Goal: Find specific page/section: Find specific page/section

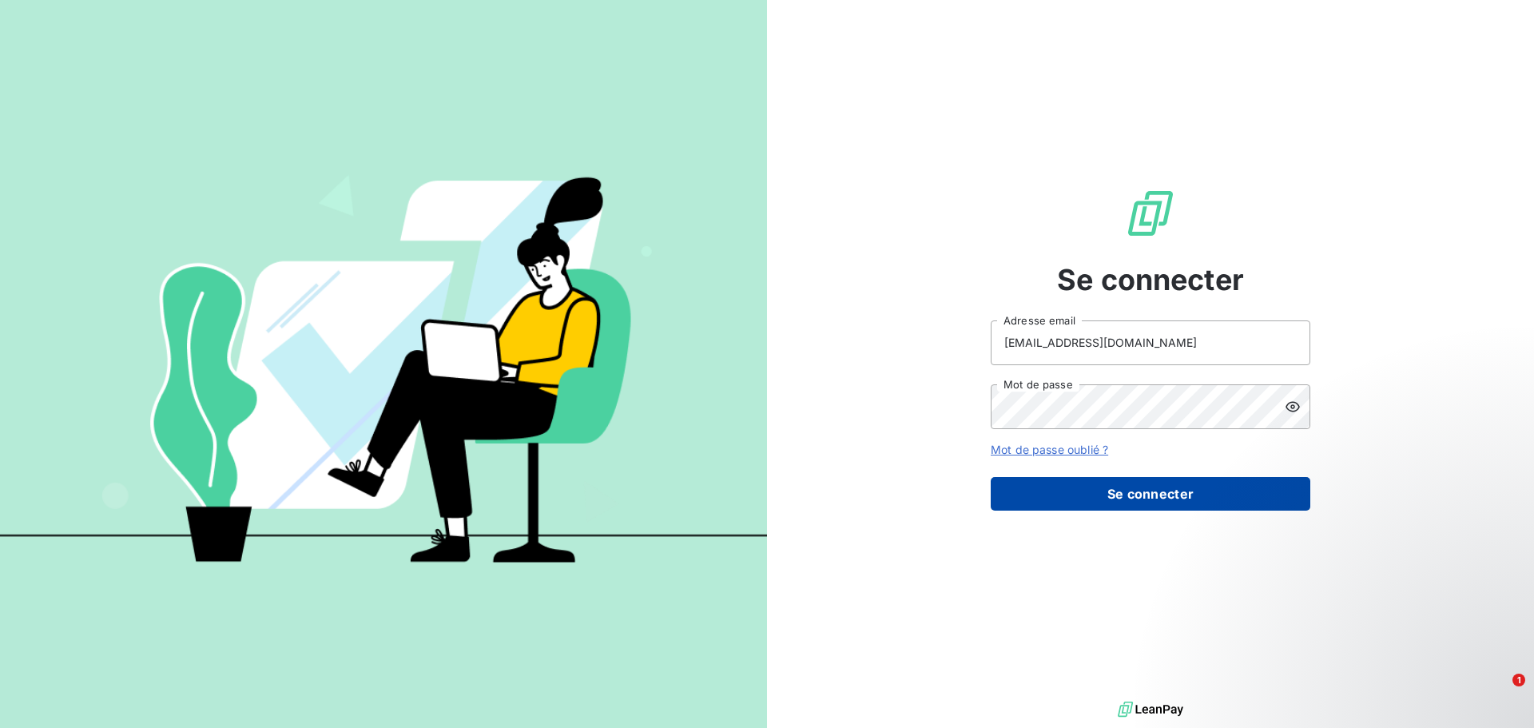
click at [1121, 500] on button "Se connecter" at bounding box center [1151, 494] width 320 height 34
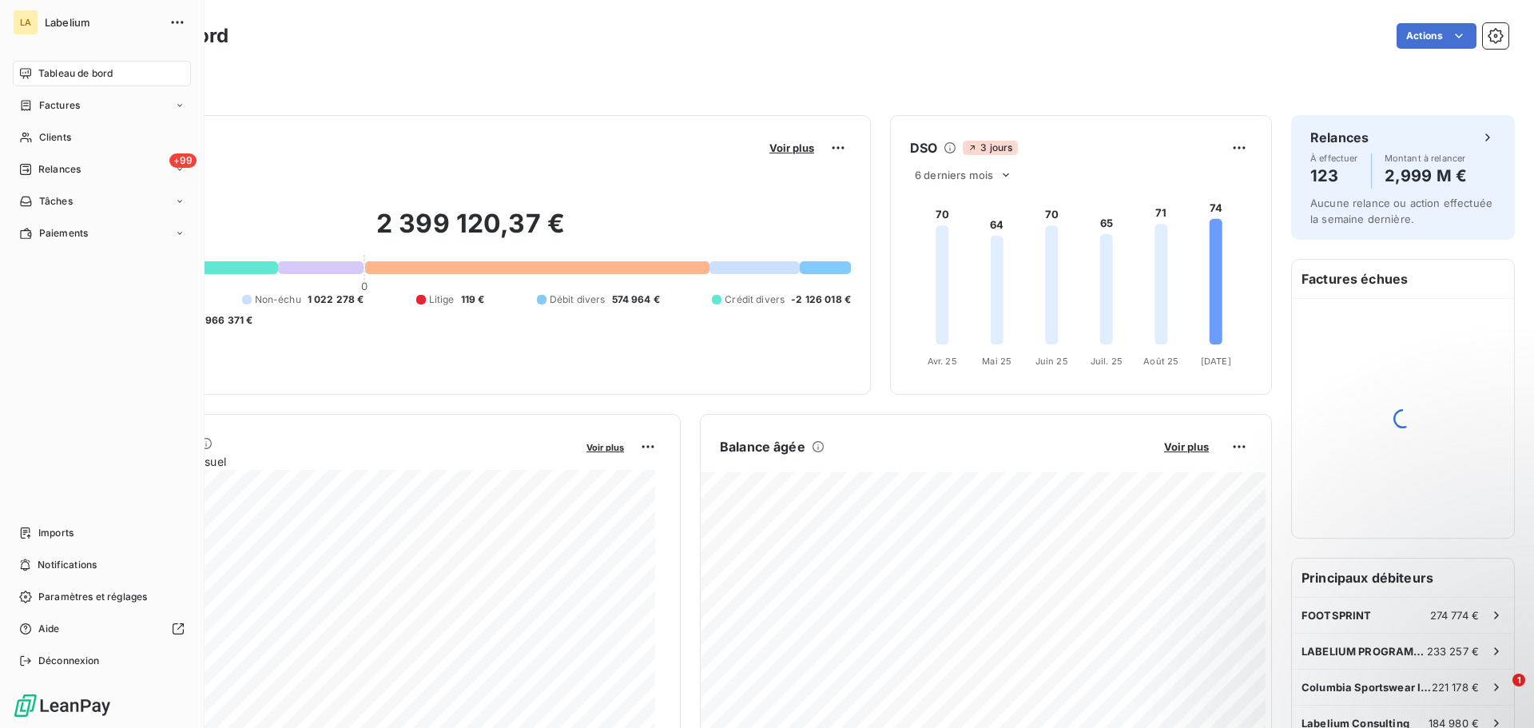
click at [46, 107] on span "Factures" at bounding box center [59, 105] width 41 height 14
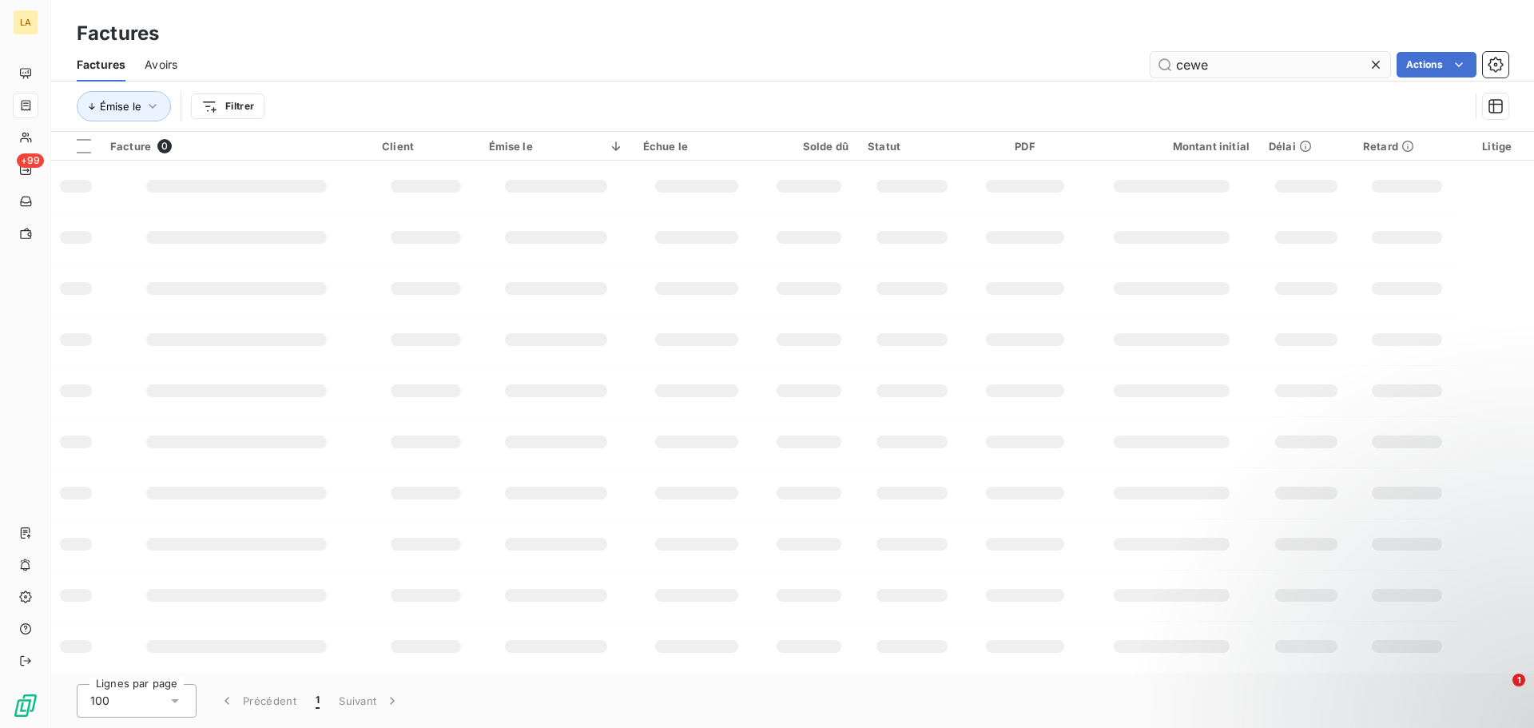
click at [1199, 60] on input "cewe" at bounding box center [1271, 65] width 240 height 26
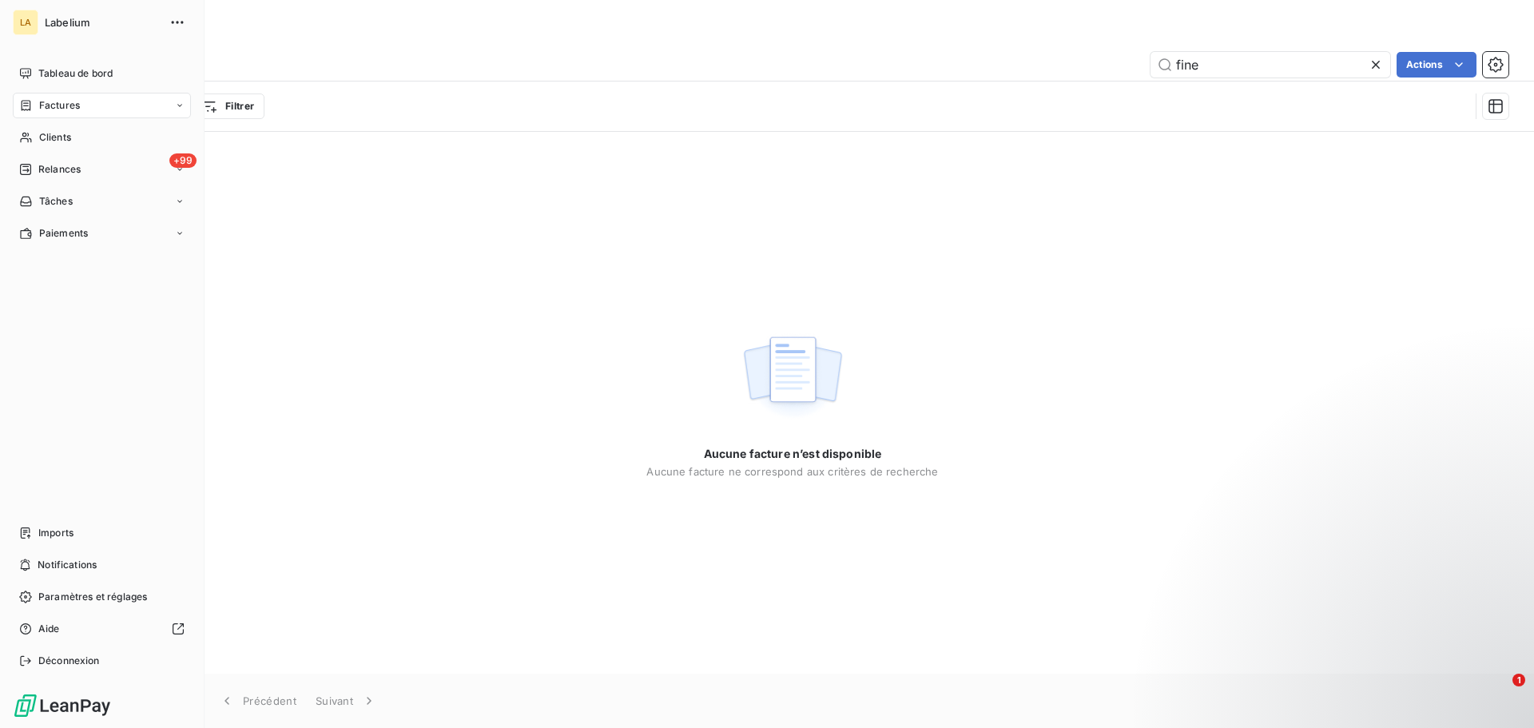
click at [35, 98] on div "Factures" at bounding box center [49, 105] width 61 height 14
click at [105, 141] on div "Factures" at bounding box center [111, 138] width 159 height 26
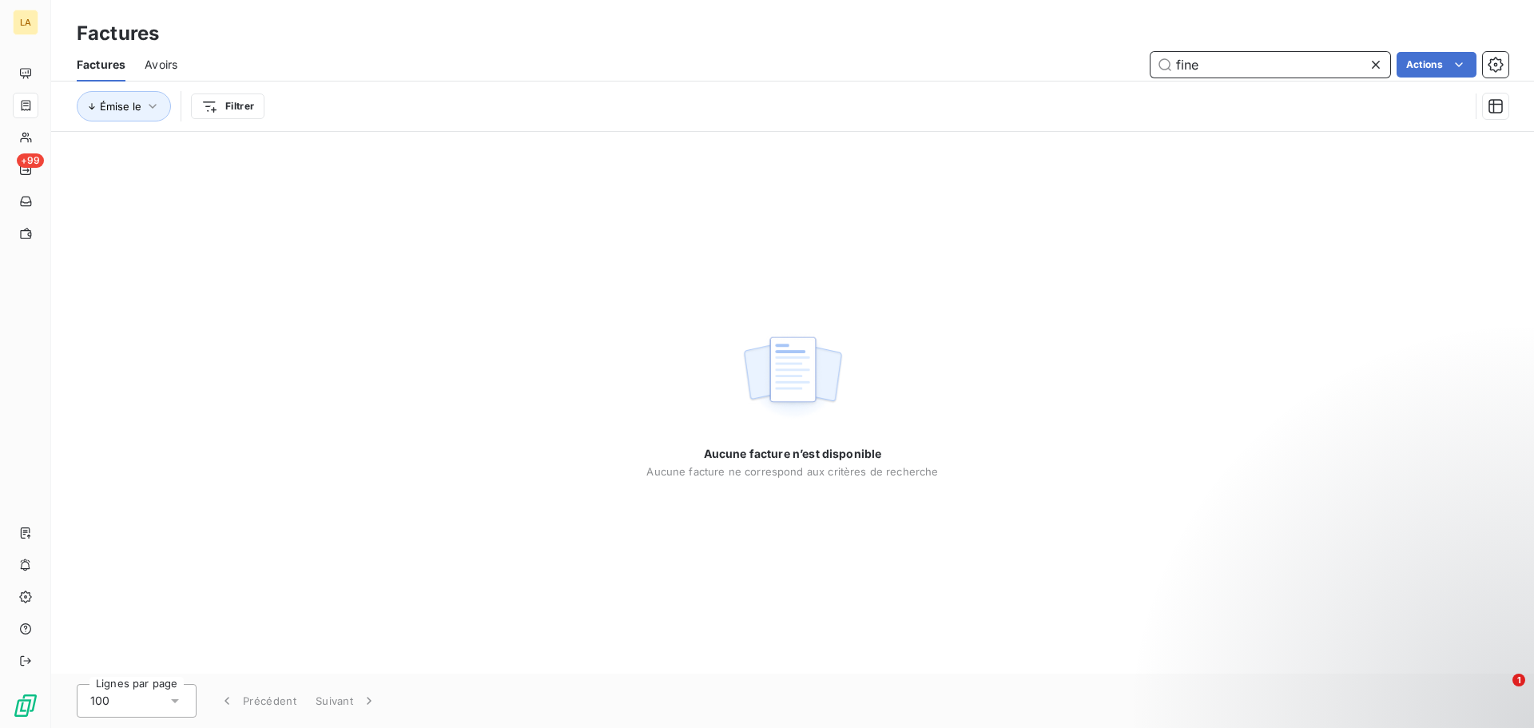
click at [1203, 70] on input "fine" at bounding box center [1271, 65] width 240 height 26
type input "f"
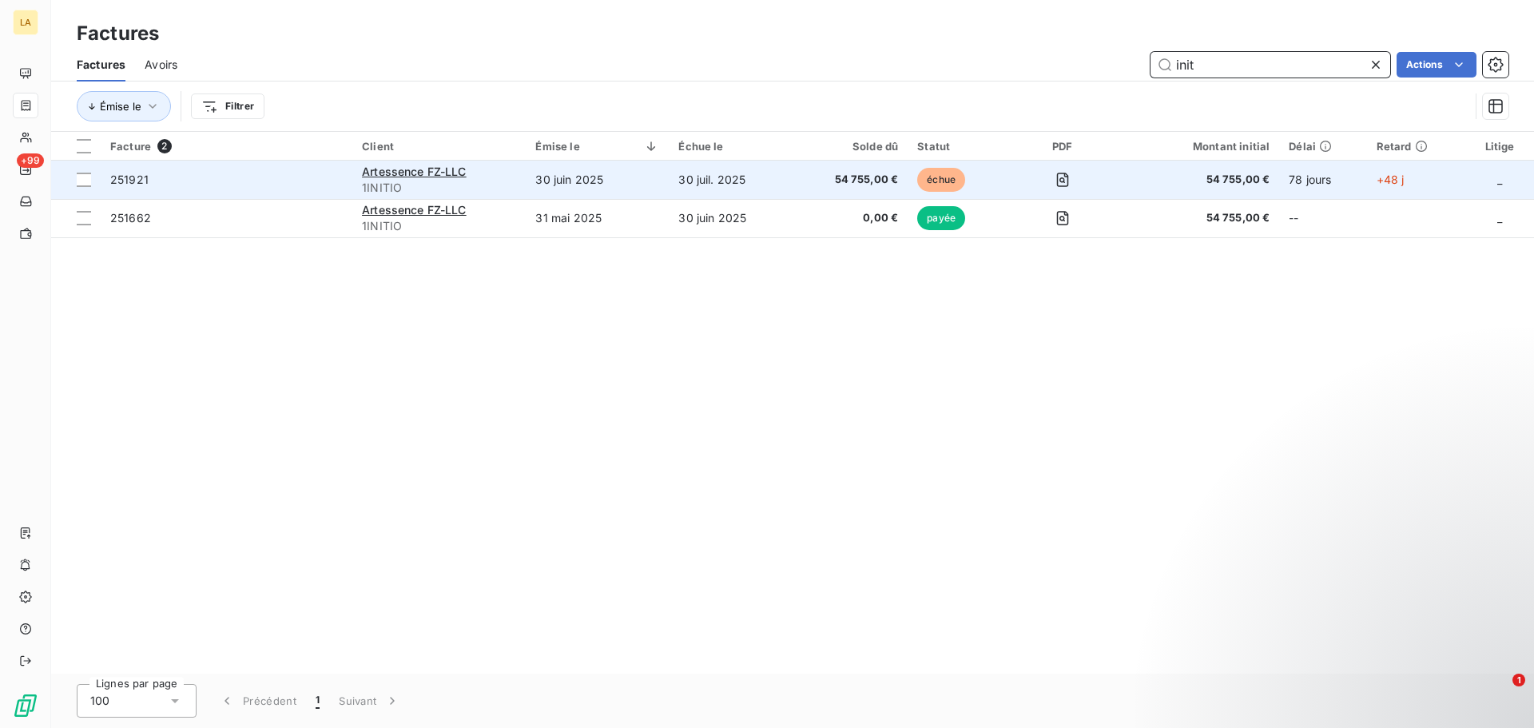
type input "init"
click at [264, 177] on span "251921" at bounding box center [226, 180] width 233 height 16
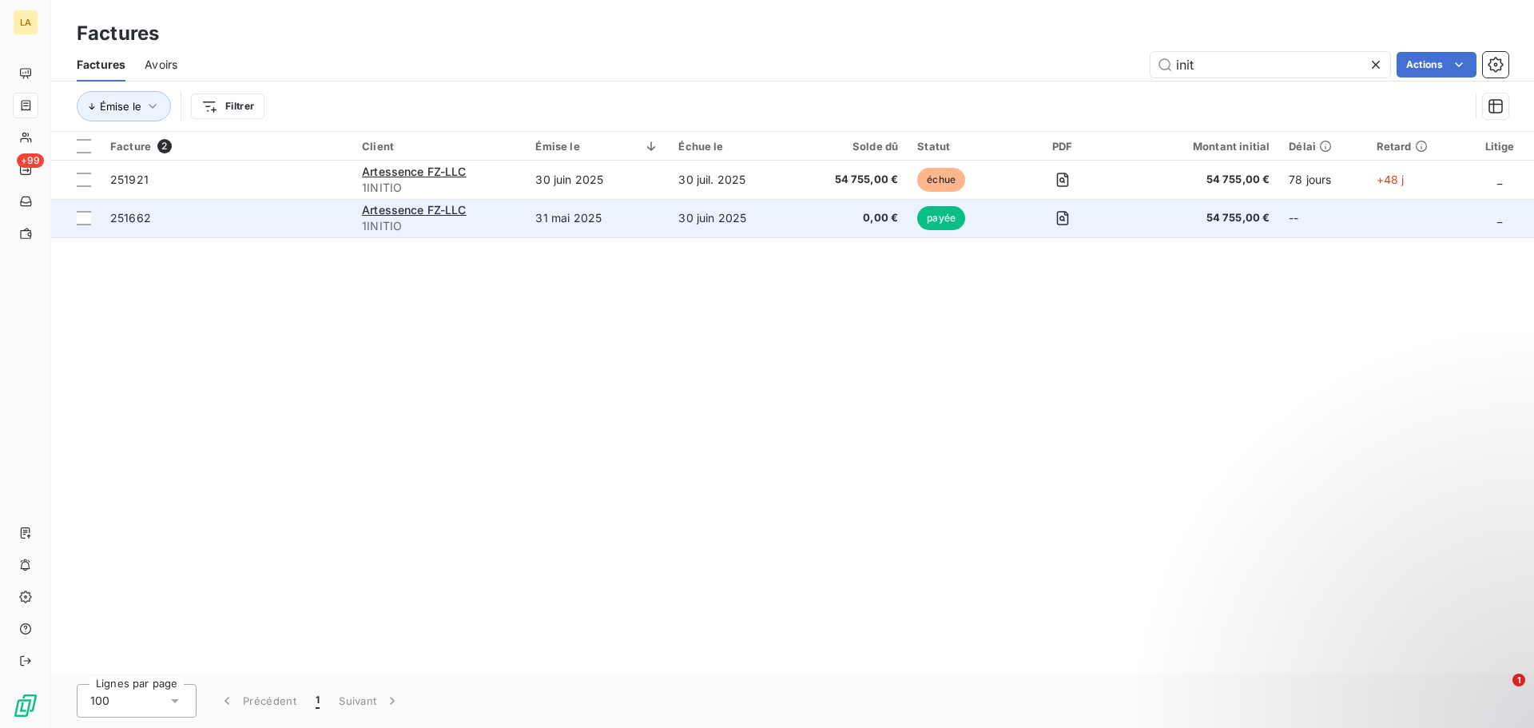
click at [259, 229] on td "251662" at bounding box center [227, 218] width 252 height 38
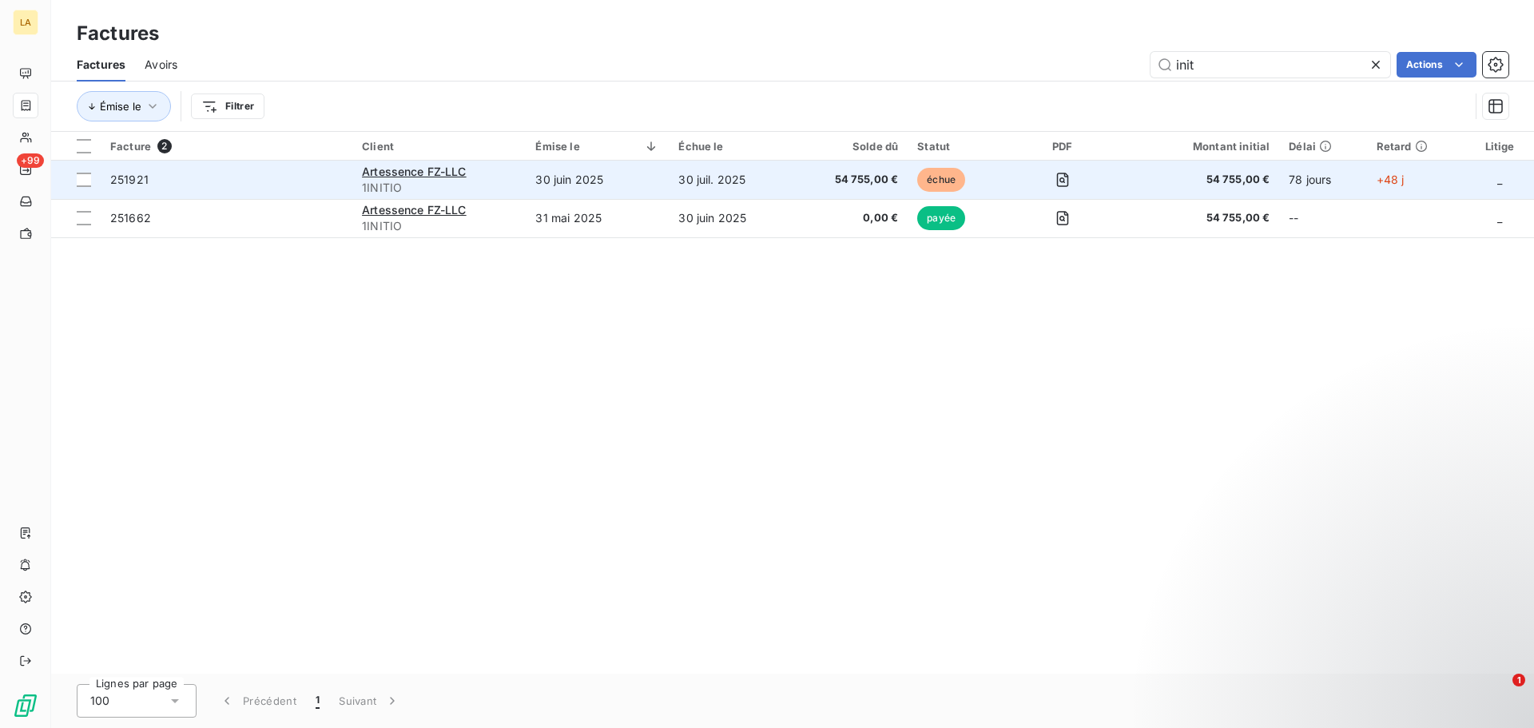
click at [317, 174] on span "251921" at bounding box center [226, 180] width 233 height 16
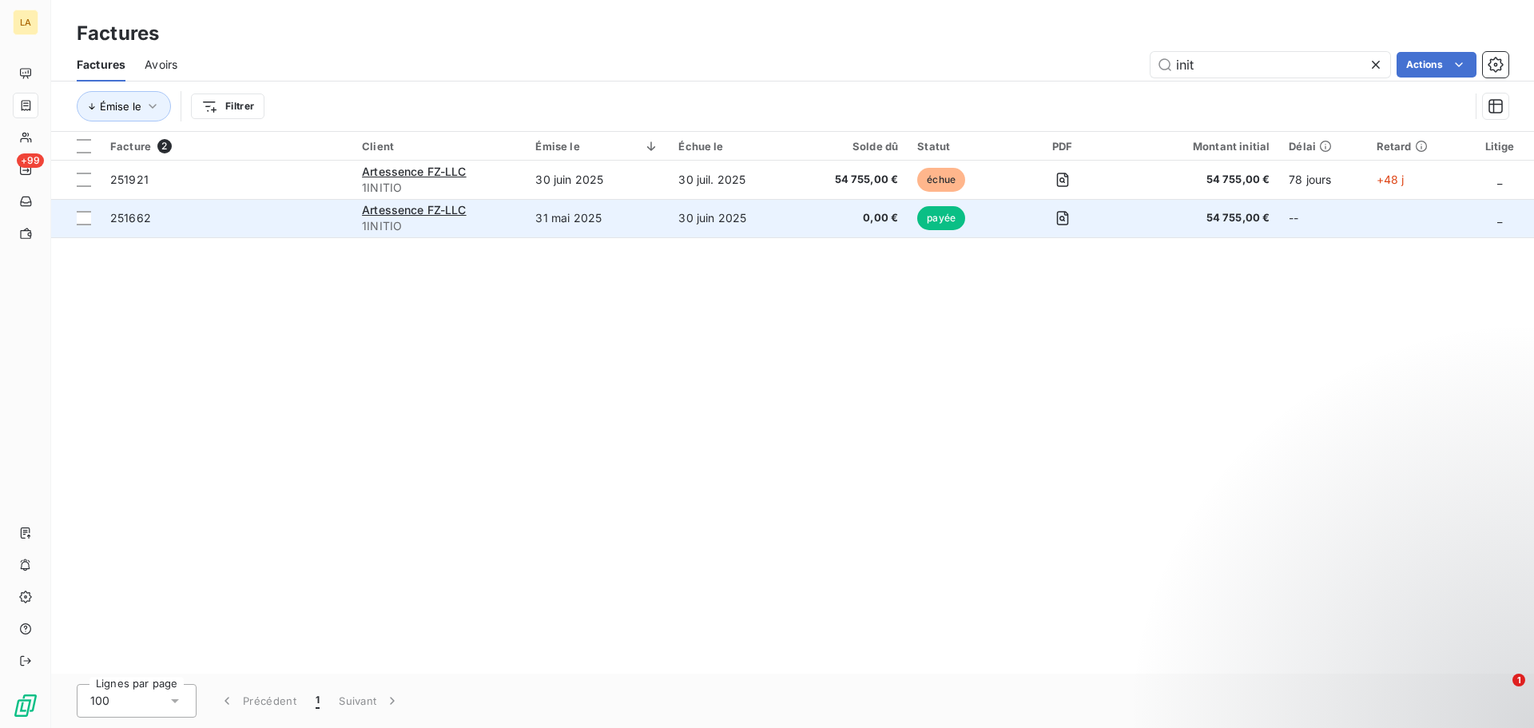
click at [253, 213] on span "251662" at bounding box center [226, 218] width 233 height 16
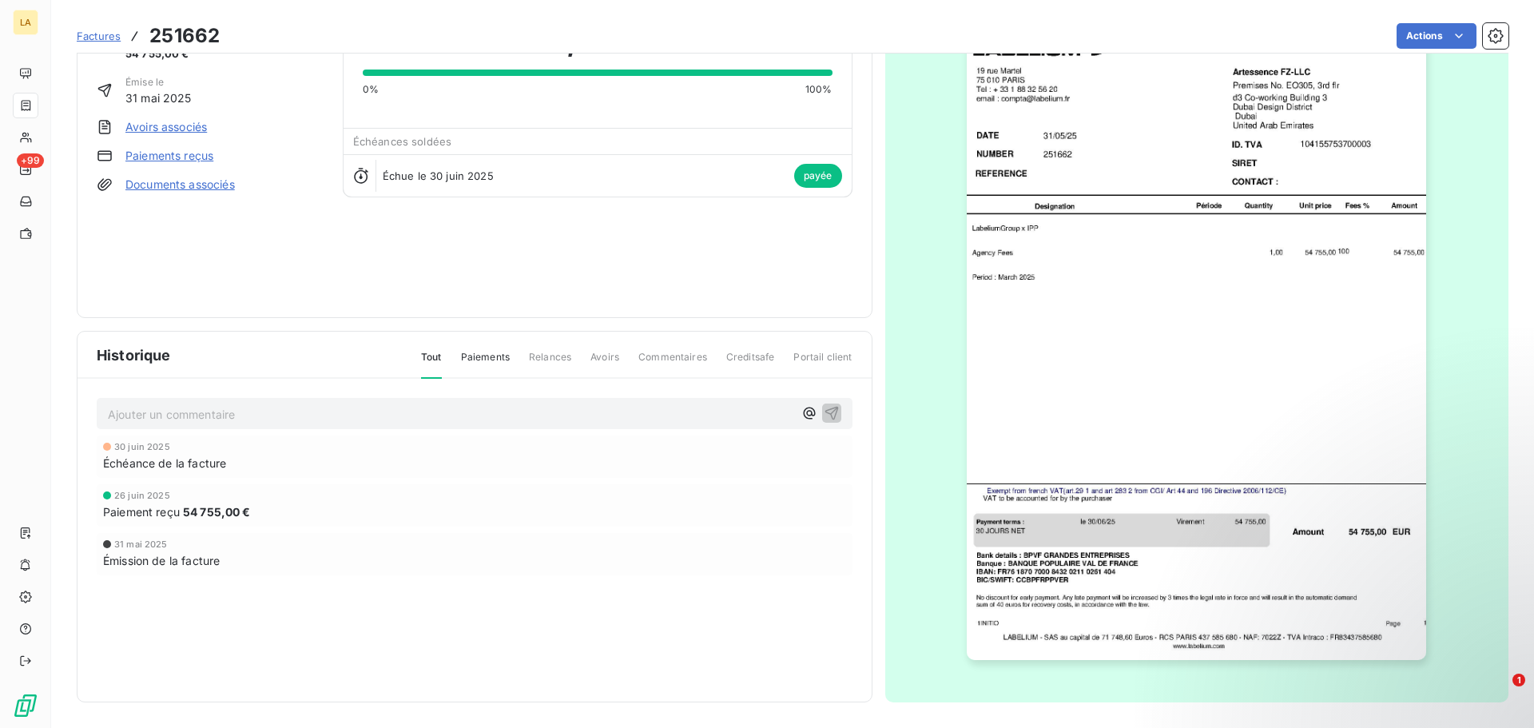
scroll to position [77, 0]
